Goal: Task Accomplishment & Management: Use online tool/utility

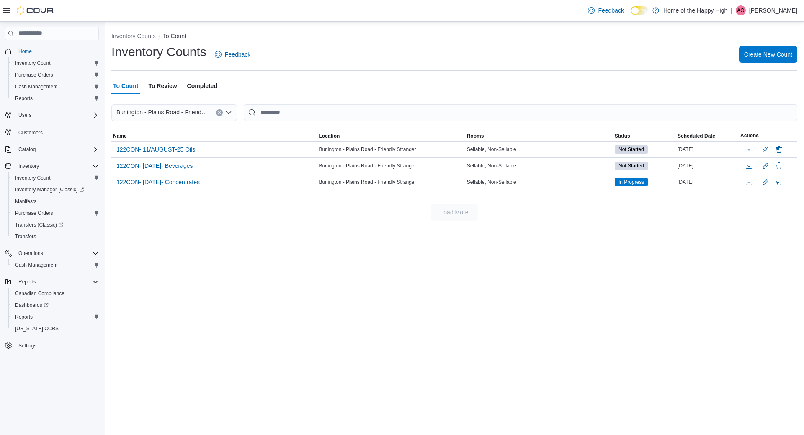
click at [166, 85] on span "To Review" at bounding box center [162, 86] width 28 height 17
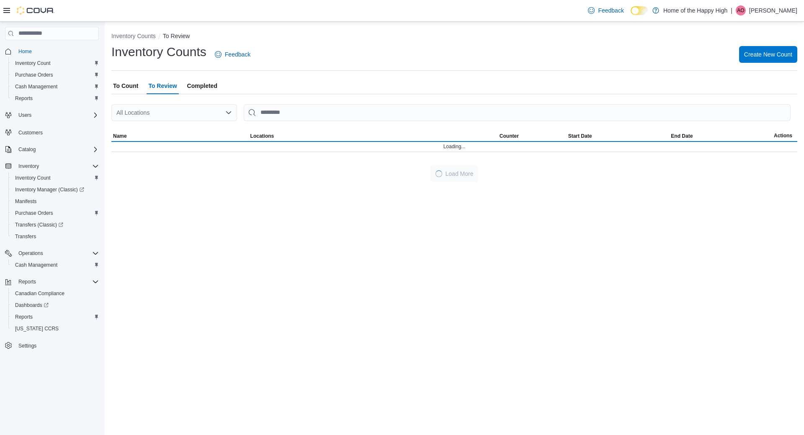
click at [169, 111] on div "All Locations" at bounding box center [174, 112] width 126 height 17
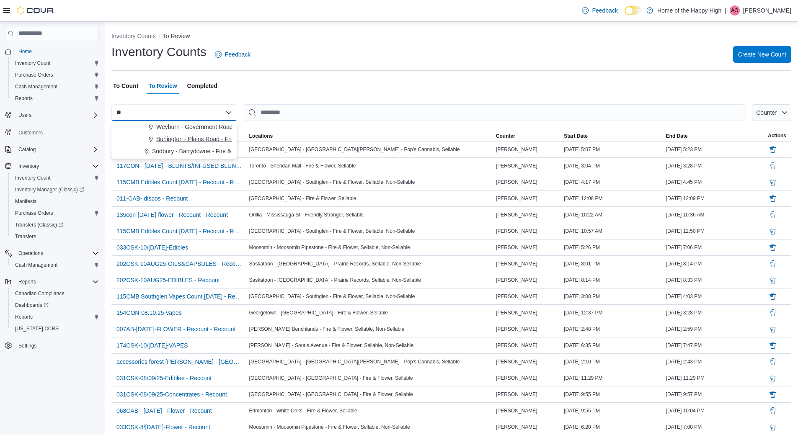
type input "**"
click at [183, 137] on span "Burlington - Plains Road - Friendly Stranger" at bounding box center [213, 139] width 114 height 8
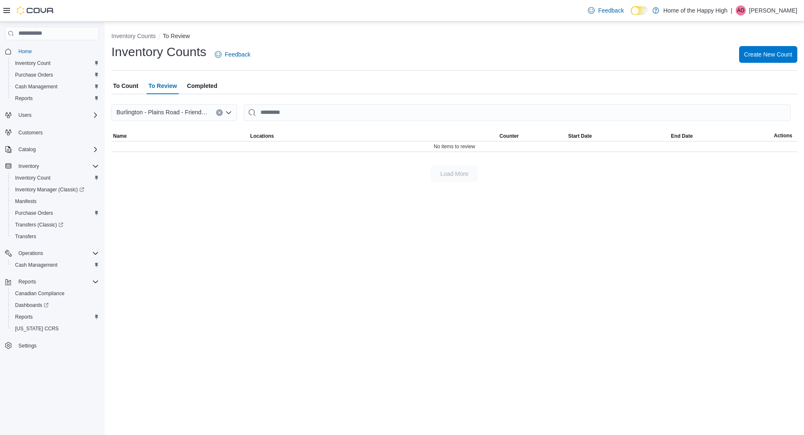
click at [206, 88] on span "Completed" at bounding box center [202, 86] width 30 height 17
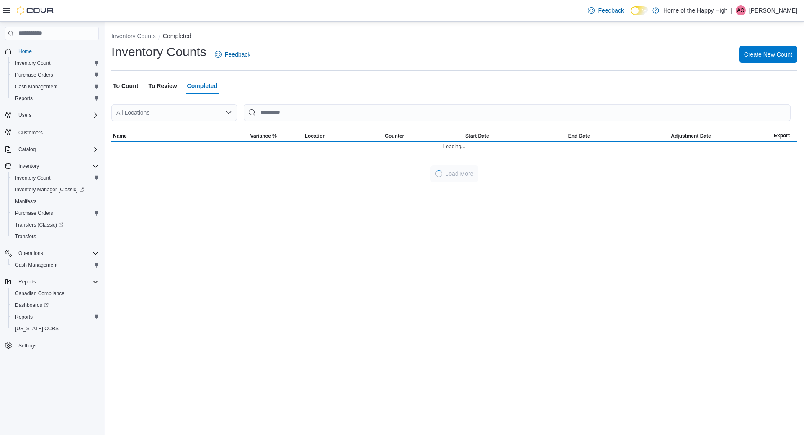
click at [182, 112] on div "All Locations" at bounding box center [174, 112] width 126 height 17
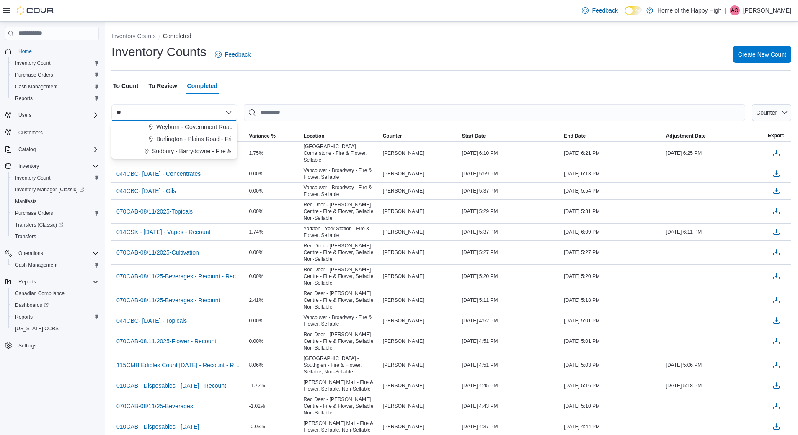
type input "**"
click at [185, 134] on button "Burlington - Plains Road - Friendly Stranger" at bounding box center [174, 139] width 126 height 12
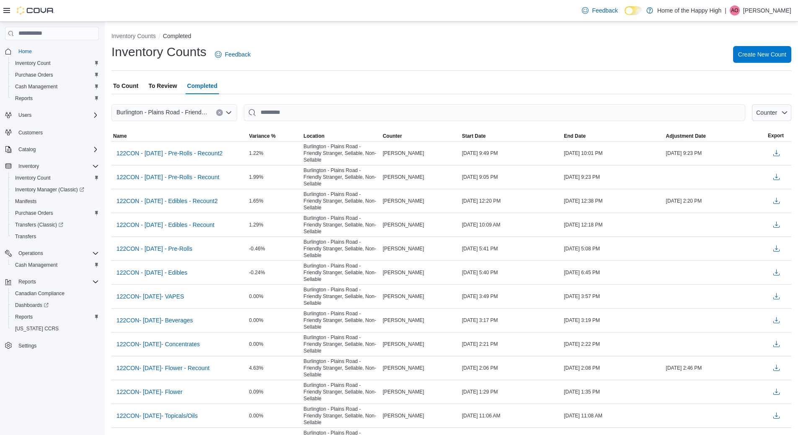
click at [128, 84] on span "To Count" at bounding box center [125, 86] width 25 height 17
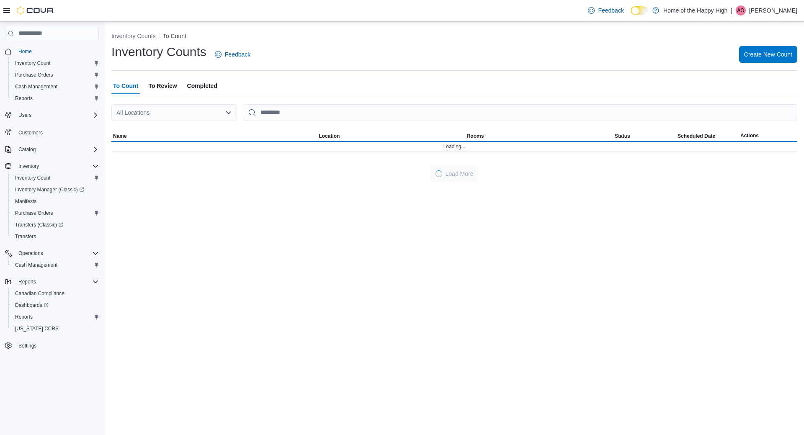
click at [139, 116] on div "All Locations" at bounding box center [174, 112] width 126 height 17
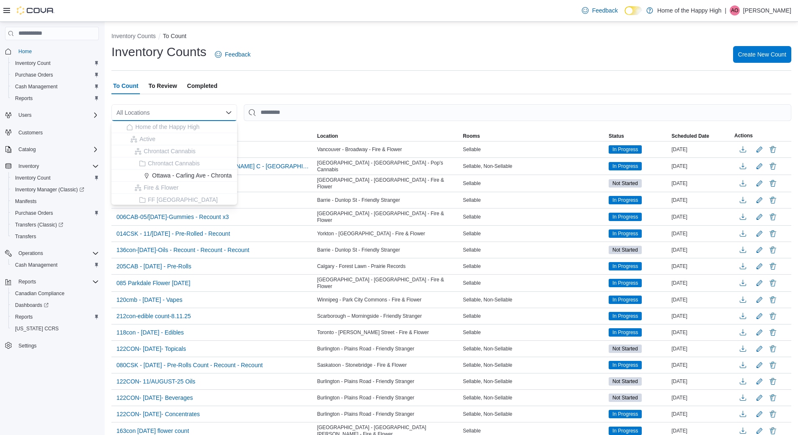
click at [135, 112] on div "All Locations" at bounding box center [174, 112] width 126 height 17
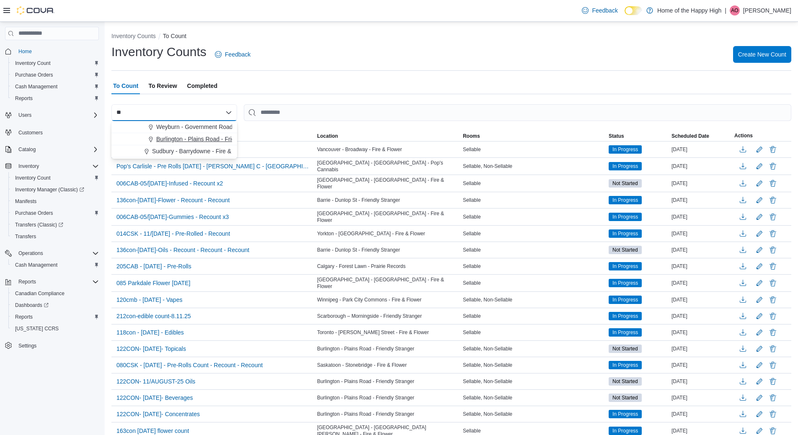
type input "**"
click at [171, 136] on span "Burlington - Plains Road - Friendly Stranger" at bounding box center [213, 139] width 114 height 8
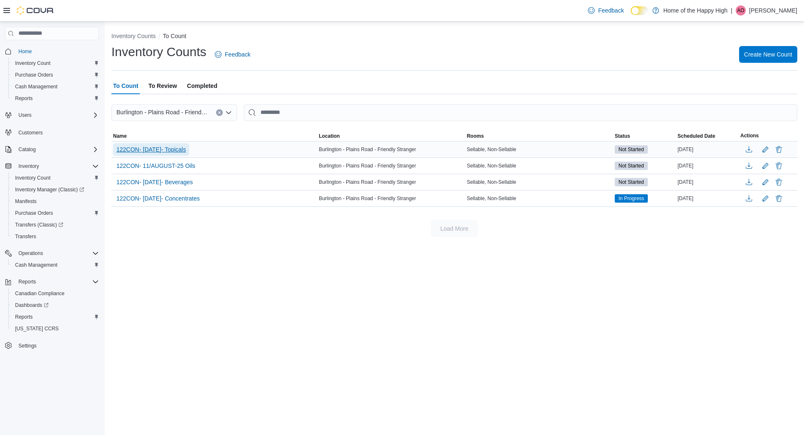
click at [186, 152] on span "122CON- 11/AUGUST/2025- Topicals" at bounding box center [151, 149] width 70 height 8
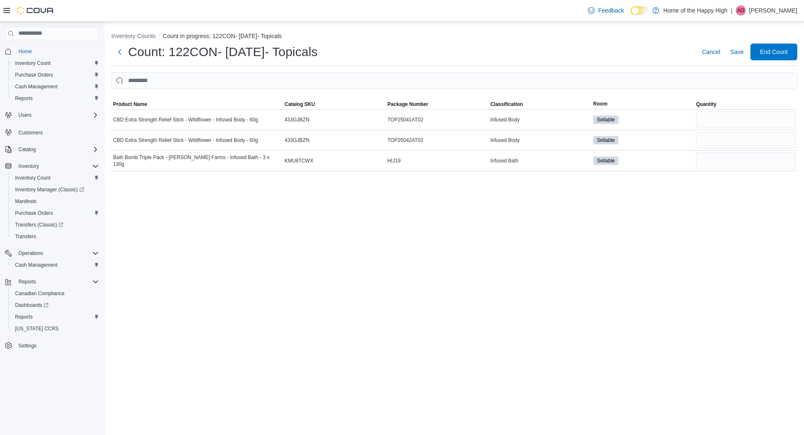
click at [764, 13] on p "[PERSON_NAME]" at bounding box center [773, 10] width 48 height 10
click at [754, 82] on span "Sign Out" at bounding box center [743, 83] width 23 height 8
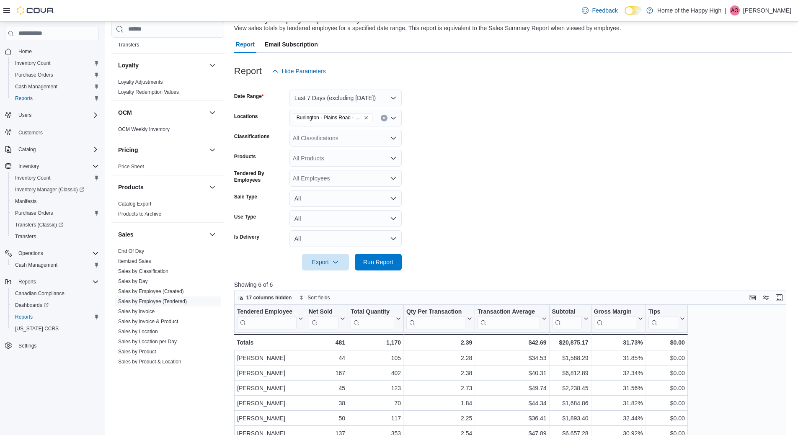
scroll to position [42, 0]
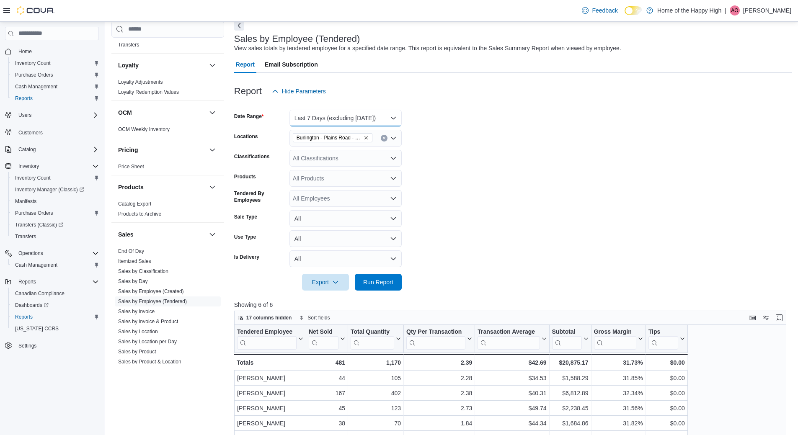
click at [387, 119] on button "Last 7 Days (excluding [DATE])" at bounding box center [345, 118] width 112 height 17
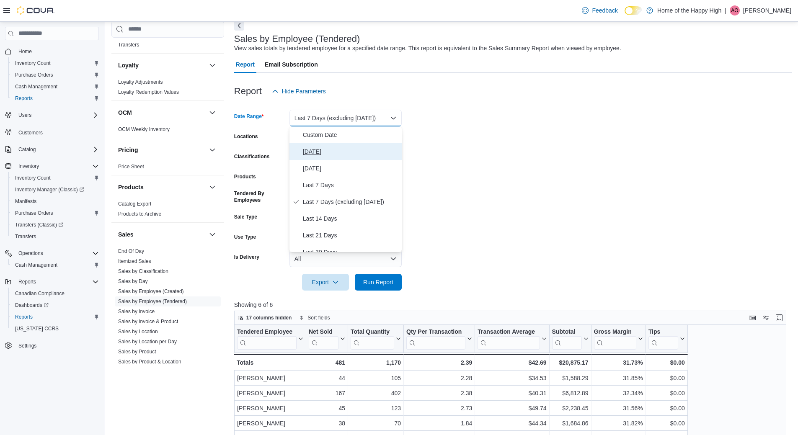
click at [368, 147] on span "[DATE]" at bounding box center [351, 152] width 96 height 10
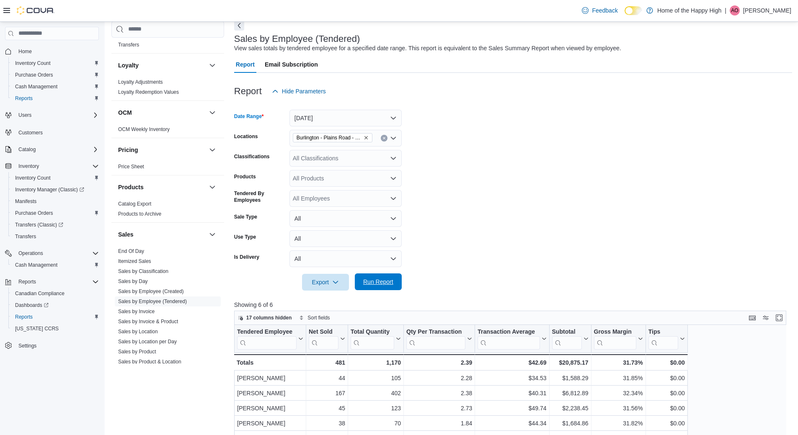
click at [385, 287] on span "Run Report" at bounding box center [378, 282] width 37 height 17
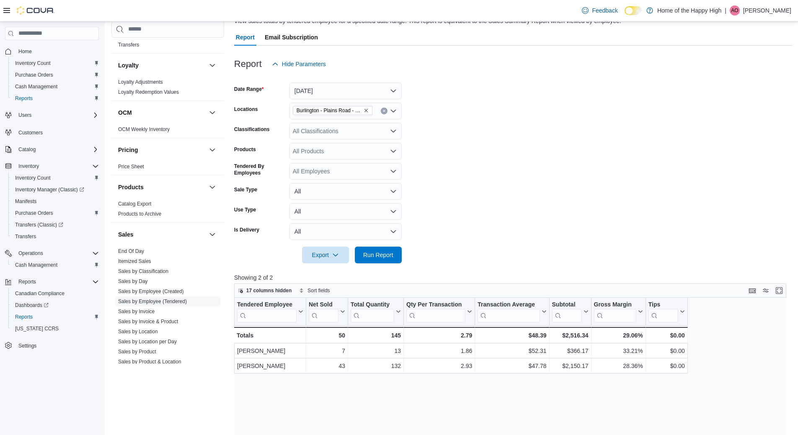
scroll to position [84, 0]
